Goal: Check status: Check status

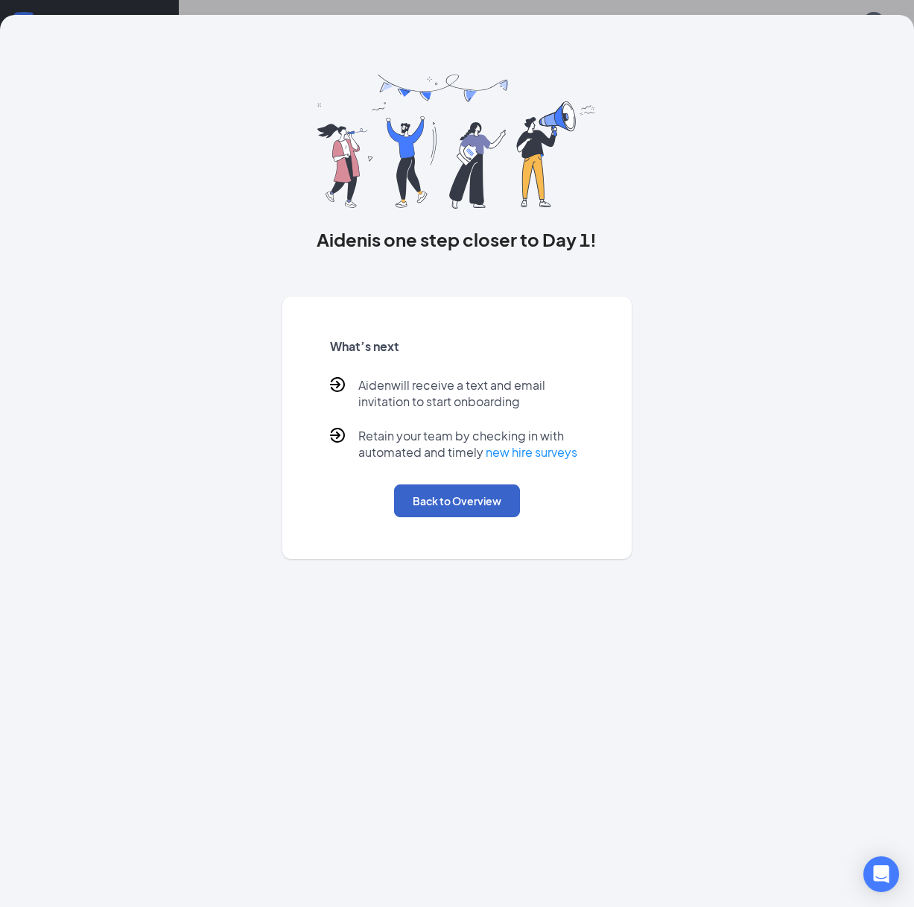
click at [455, 511] on button "Back to Overview" at bounding box center [457, 500] width 126 height 33
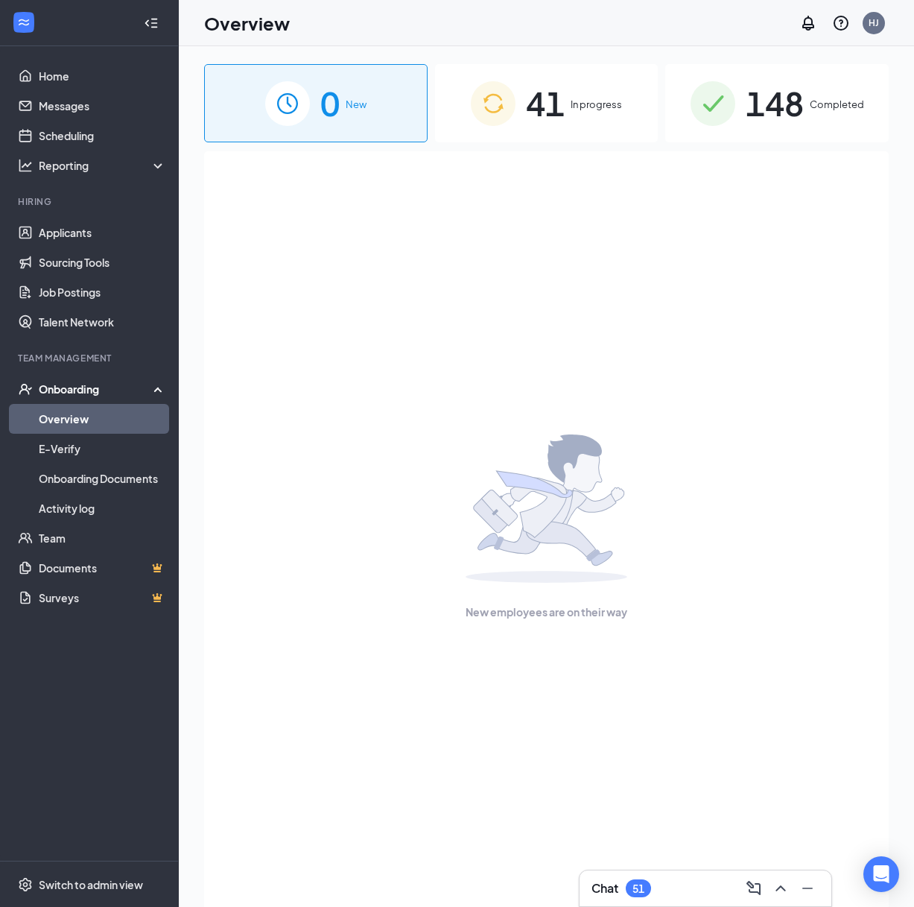
click at [568, 129] on div "41 In progress" at bounding box center [547, 103] width 224 height 78
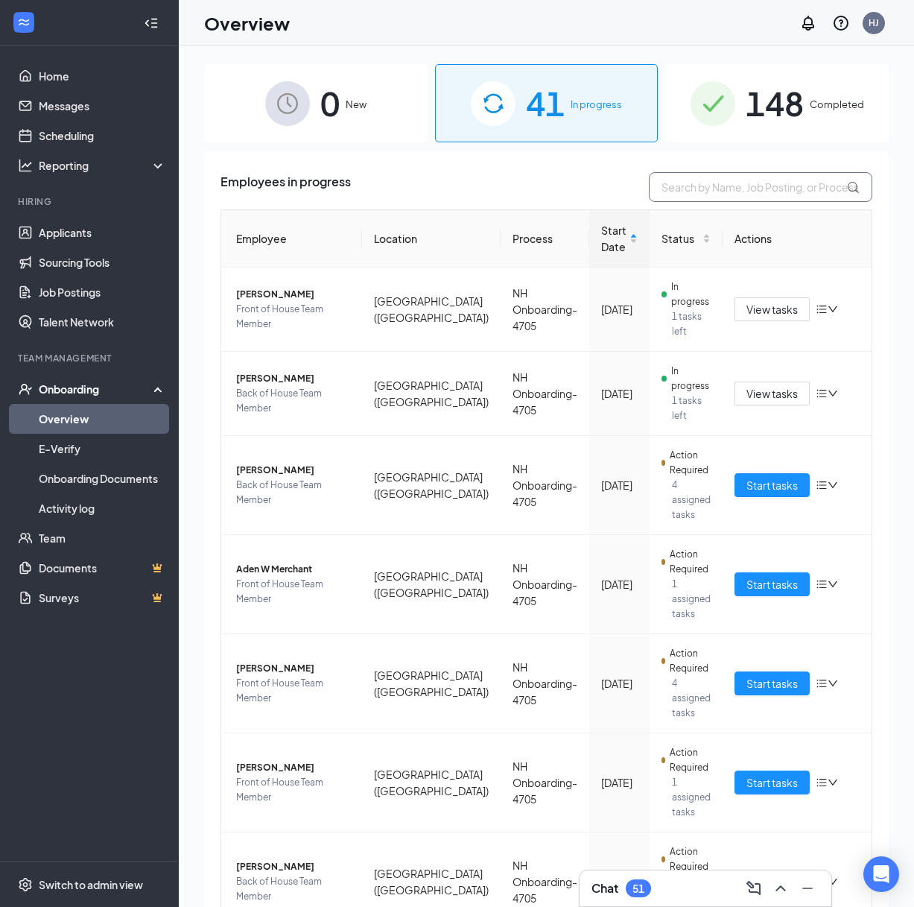
click at [690, 180] on input "text" at bounding box center [761, 187] width 224 height 30
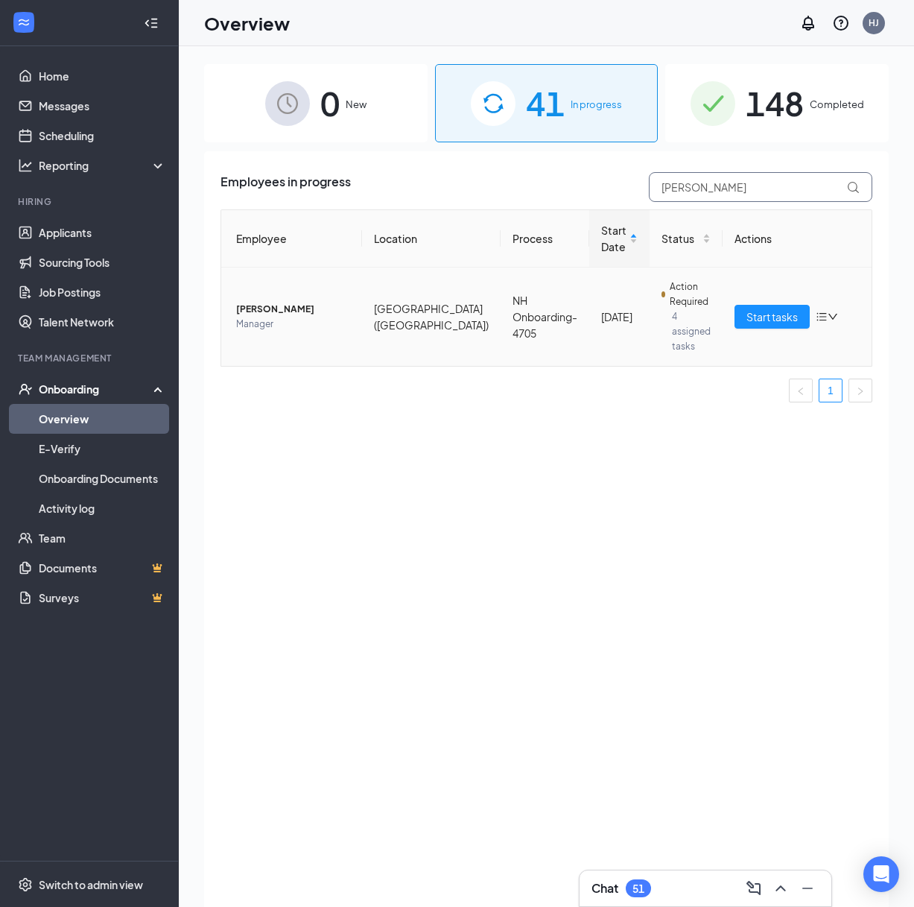
type input "[PERSON_NAME]"
click at [306, 303] on span "[PERSON_NAME]" at bounding box center [293, 309] width 114 height 15
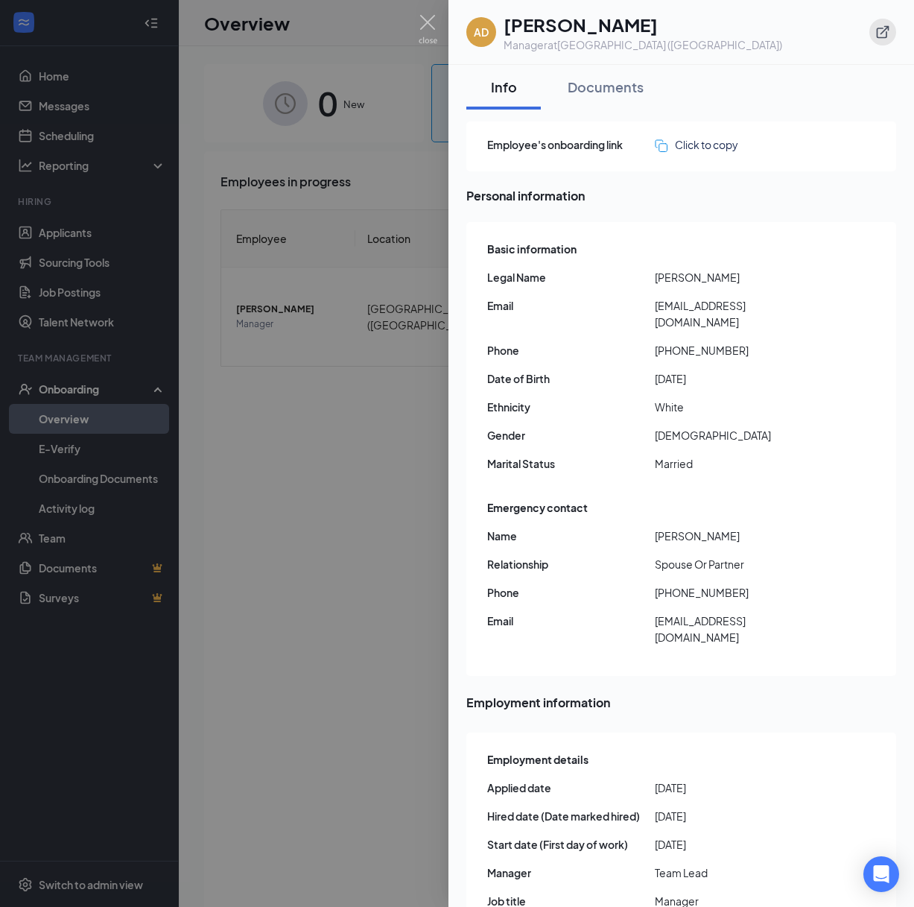
click at [887, 33] on icon "ExternalLink" at bounding box center [883, 32] width 13 height 13
click at [423, 22] on img at bounding box center [428, 29] width 19 height 29
